Goal: Information Seeking & Learning: Learn about a topic

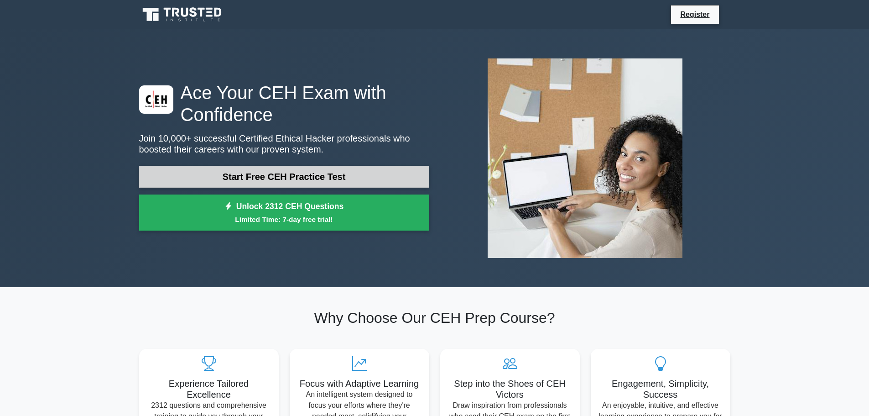
click at [327, 175] on link "Start Free CEH Practice Test" at bounding box center [284, 177] width 290 height 22
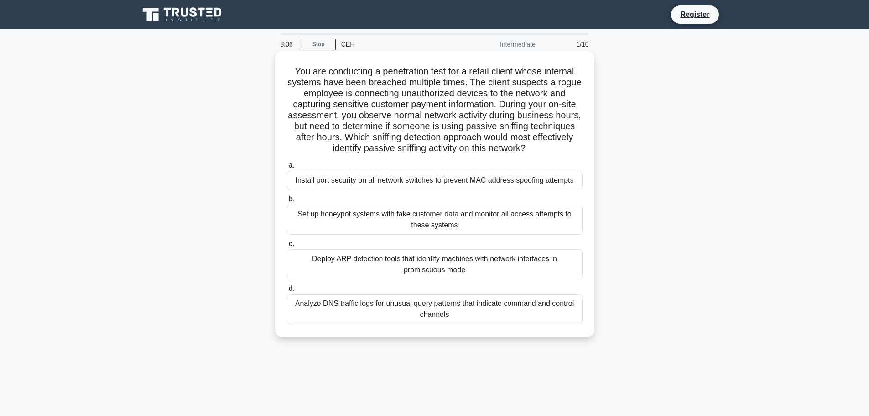
click at [299, 226] on div "Set up honeypot systems with fake customer data and monitor all access attempts…" at bounding box center [435, 219] width 296 height 30
click at [287, 202] on input "b. Set up honeypot systems with fake customer data and monitor all access attem…" at bounding box center [287, 199] width 0 height 6
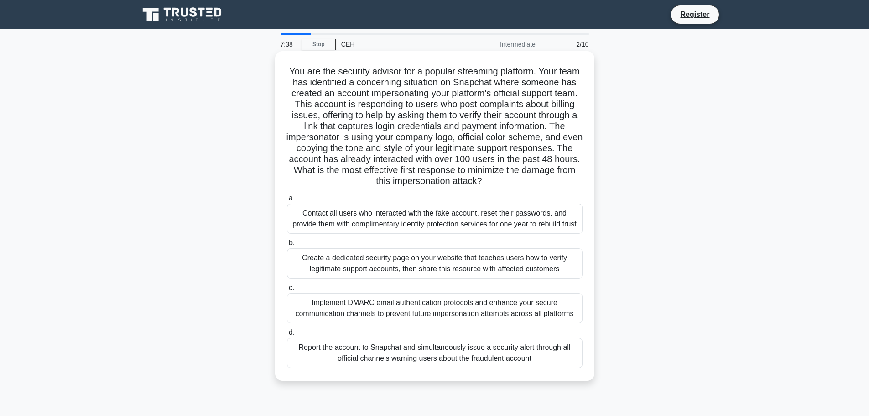
click at [551, 365] on div "Report the account to Snapchat and simultaneously issue a security alert throug…" at bounding box center [435, 353] width 296 height 30
click at [287, 335] on input "d. Report the account to Snapchat and simultaneously issue a security alert thr…" at bounding box center [287, 332] width 0 height 6
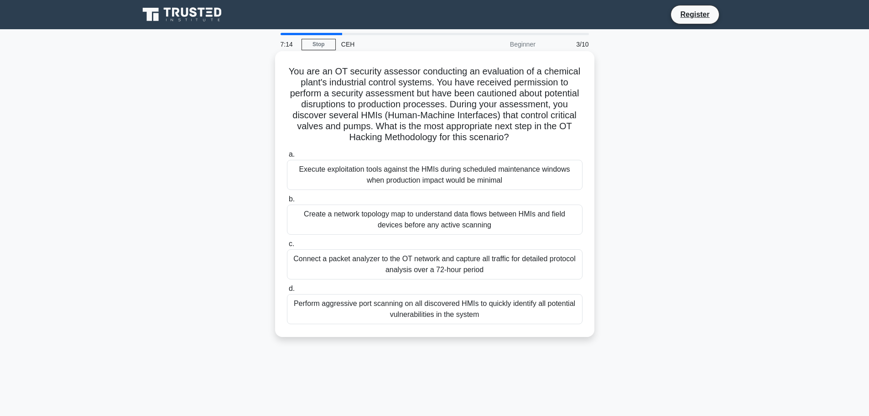
click at [501, 220] on div "Create a network topology map to understand data flows between HMIs and field d…" at bounding box center [435, 219] width 296 height 30
click at [287, 202] on input "b. Create a network topology map to understand data flows between HMIs and fiel…" at bounding box center [287, 199] width 0 height 6
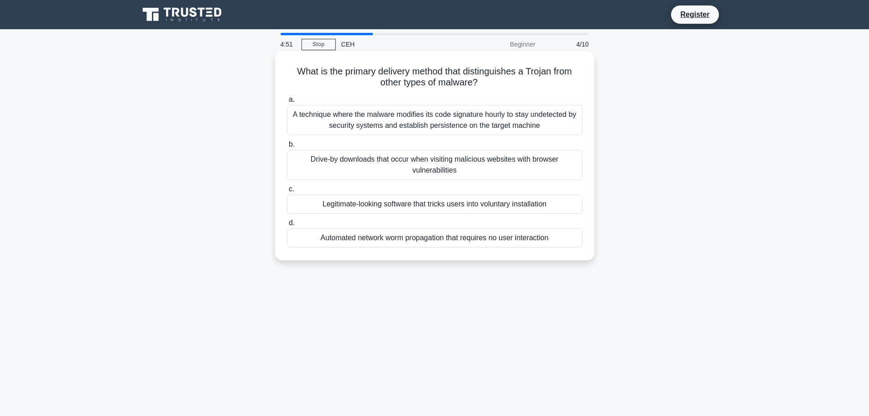
click at [463, 120] on div "A technique where the malware modifies its code signature hourly to stay undete…" at bounding box center [435, 120] width 296 height 30
click at [287, 103] on input "a. A technique where the malware modifies its code signature hourly to stay und…" at bounding box center [287, 100] width 0 height 6
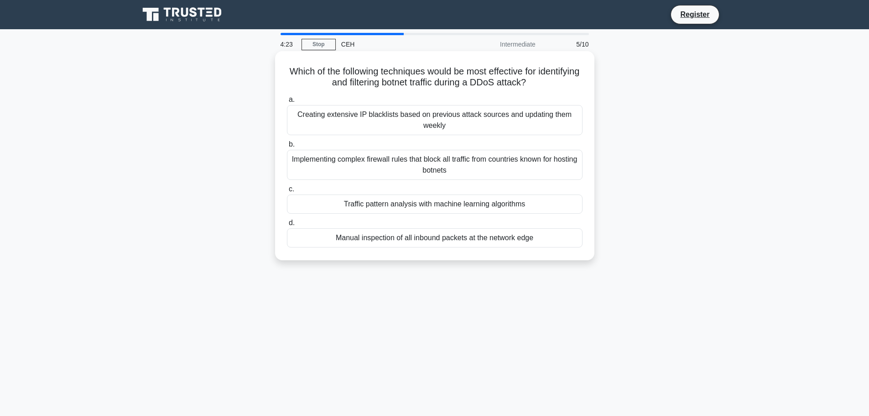
click at [434, 172] on div "Implementing complex firewall rules that block all traffic from countries known…" at bounding box center [435, 165] width 296 height 30
click at [287, 147] on input "b. Implementing complex firewall rules that block all traffic from countries kn…" at bounding box center [287, 144] width 0 height 6
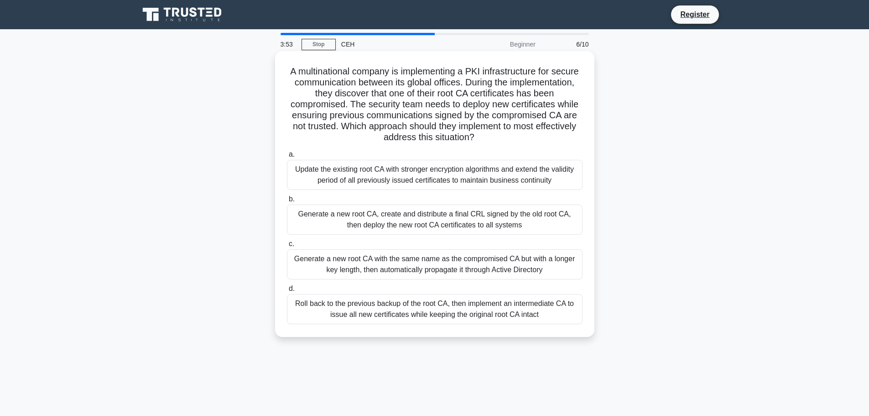
click at [386, 306] on div "Roll back to the previous backup of the root CA, then implement an intermediate…" at bounding box center [435, 309] width 296 height 30
click at [287, 292] on input "d. Roll back to the previous backup of the root CA, then implement an intermedi…" at bounding box center [287, 289] width 0 height 6
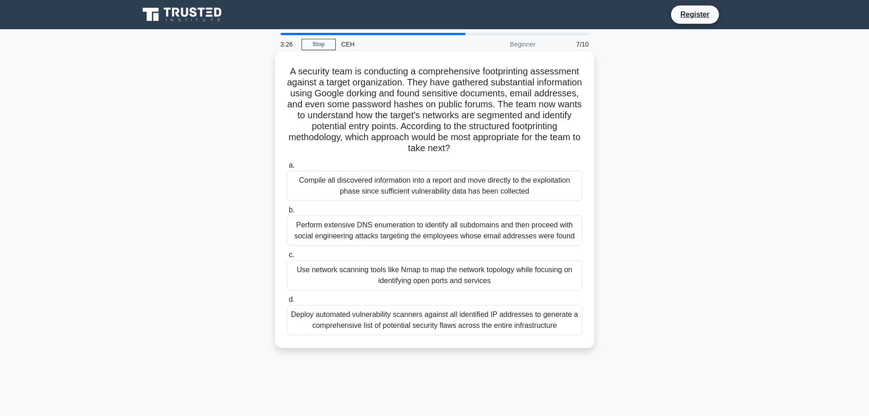
click at [408, 272] on div "Use network scanning tools like Nmap to map the network topology while focusing…" at bounding box center [435, 275] width 296 height 30
click at [287, 258] on input "c. Use network scanning tools like Nmap to map the network topology while focus…" at bounding box center [287, 255] width 0 height 6
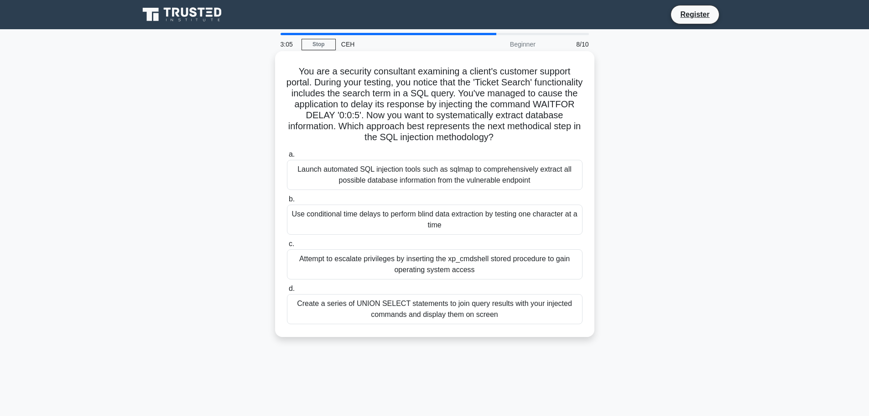
click at [500, 176] on div "Launch automated SQL injection tools such as sqlmap to comprehensively extract …" at bounding box center [435, 175] width 296 height 30
click at [287, 157] on input "a. Launch automated SQL injection tools such as sqlmap to comprehensively extra…" at bounding box center [287, 154] width 0 height 6
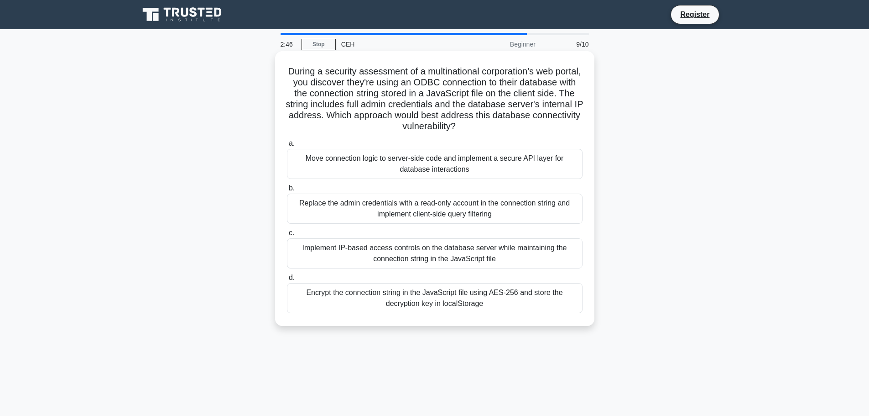
click at [533, 253] on div "Implement IP-based access controls on the database server while maintaining the…" at bounding box center [435, 253] width 296 height 30
click at [287, 236] on input "c. Implement IP-based access controls on the database server while maintaining …" at bounding box center [287, 233] width 0 height 6
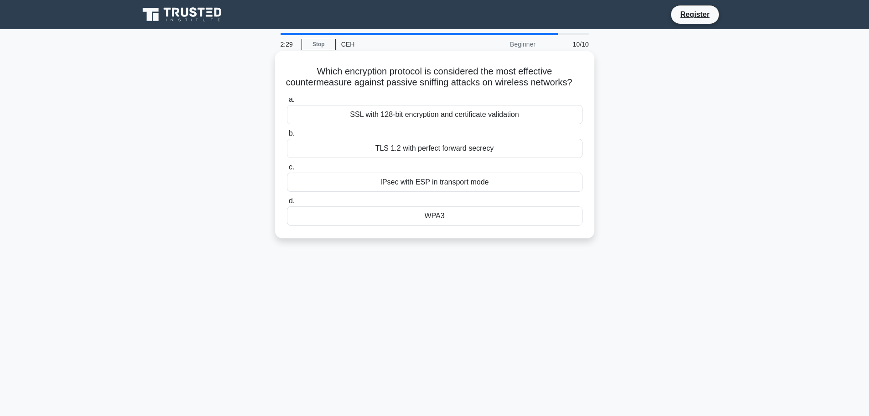
click at [536, 225] on div "WPA3" at bounding box center [435, 215] width 296 height 19
click at [287, 204] on input "d. WPA3" at bounding box center [287, 201] width 0 height 6
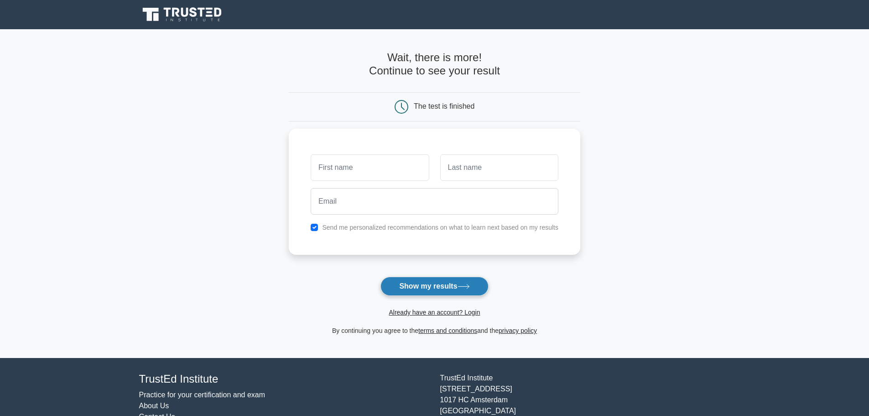
click at [465, 295] on button "Show my results" at bounding box center [434, 285] width 108 height 19
click at [401, 174] on input "text" at bounding box center [370, 165] width 118 height 26
click at [505, 134] on div "Send me personalized recommendations on what to learn next based on my results" at bounding box center [435, 189] width 292 height 126
click at [342, 169] on input "text" at bounding box center [370, 165] width 118 height 26
click at [371, 172] on input "text" at bounding box center [370, 165] width 118 height 26
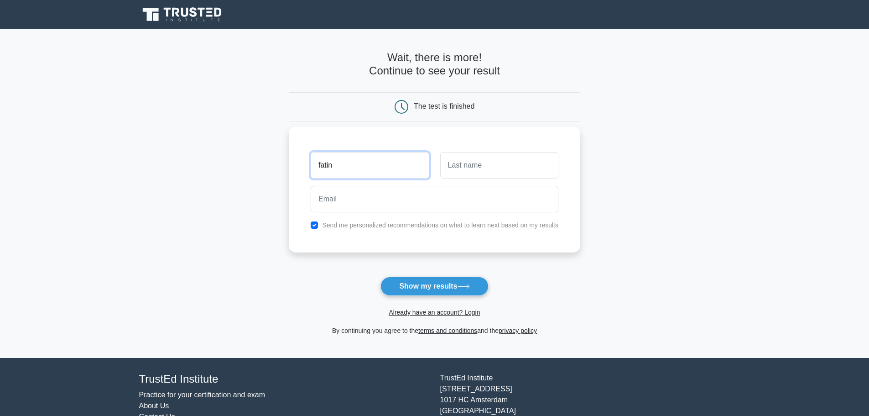
type input "fatin"
click at [457, 160] on input "text" at bounding box center [499, 165] width 118 height 26
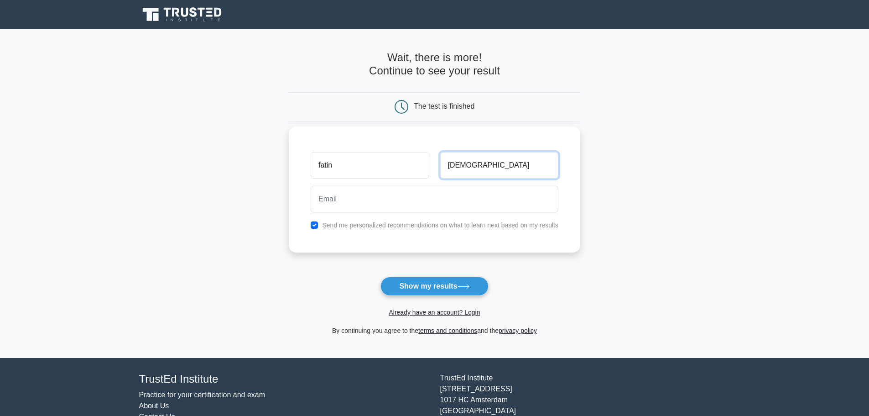
type input "[DEMOGRAPHIC_DATA]"
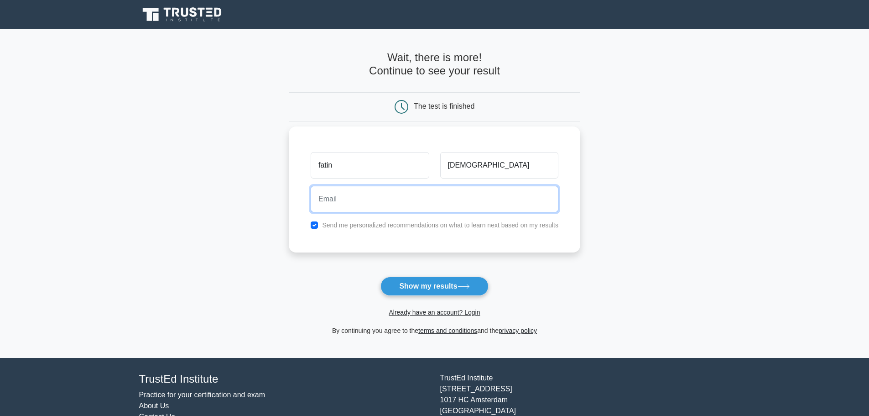
click at [451, 202] on input "email" at bounding box center [435, 199] width 248 height 26
type input "[EMAIL_ADDRESS][DOMAIN_NAME]"
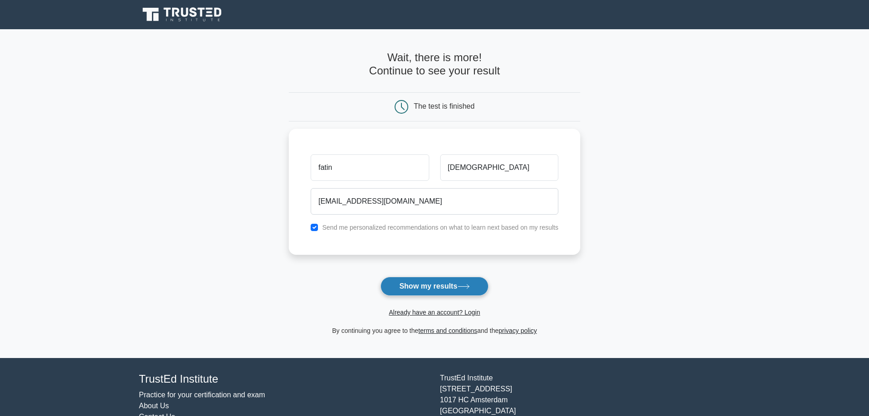
click at [458, 292] on button "Show my results" at bounding box center [434, 285] width 108 height 19
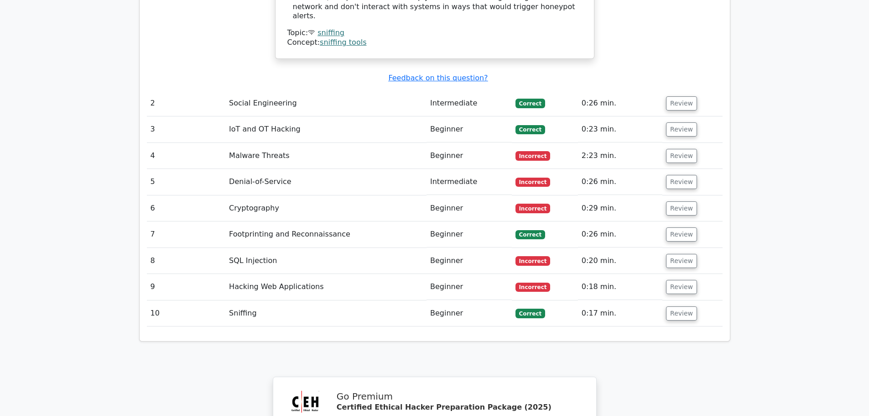
scroll to position [1323, 0]
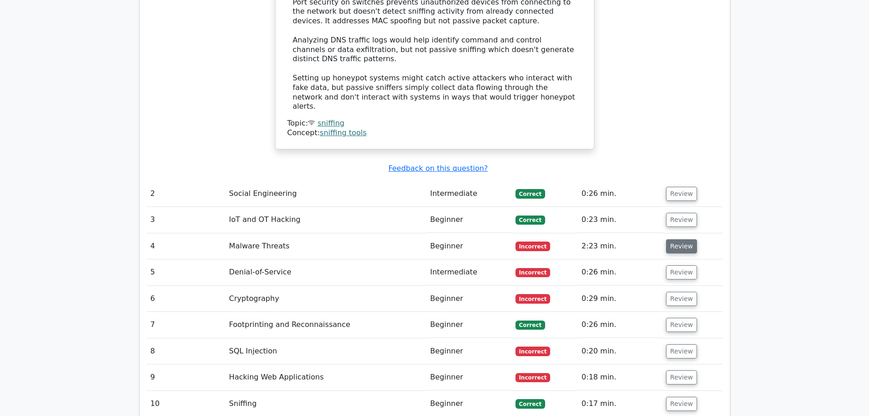
click at [682, 239] on button "Review" at bounding box center [681, 246] width 31 height 14
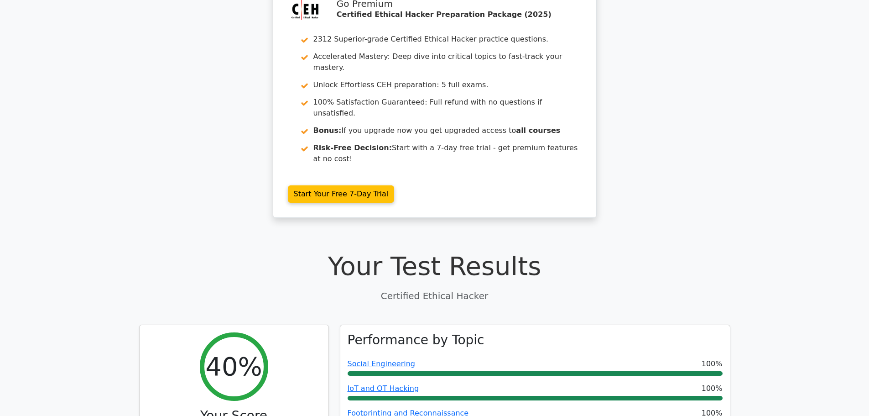
scroll to position [0, 0]
